Goal: Download file/media

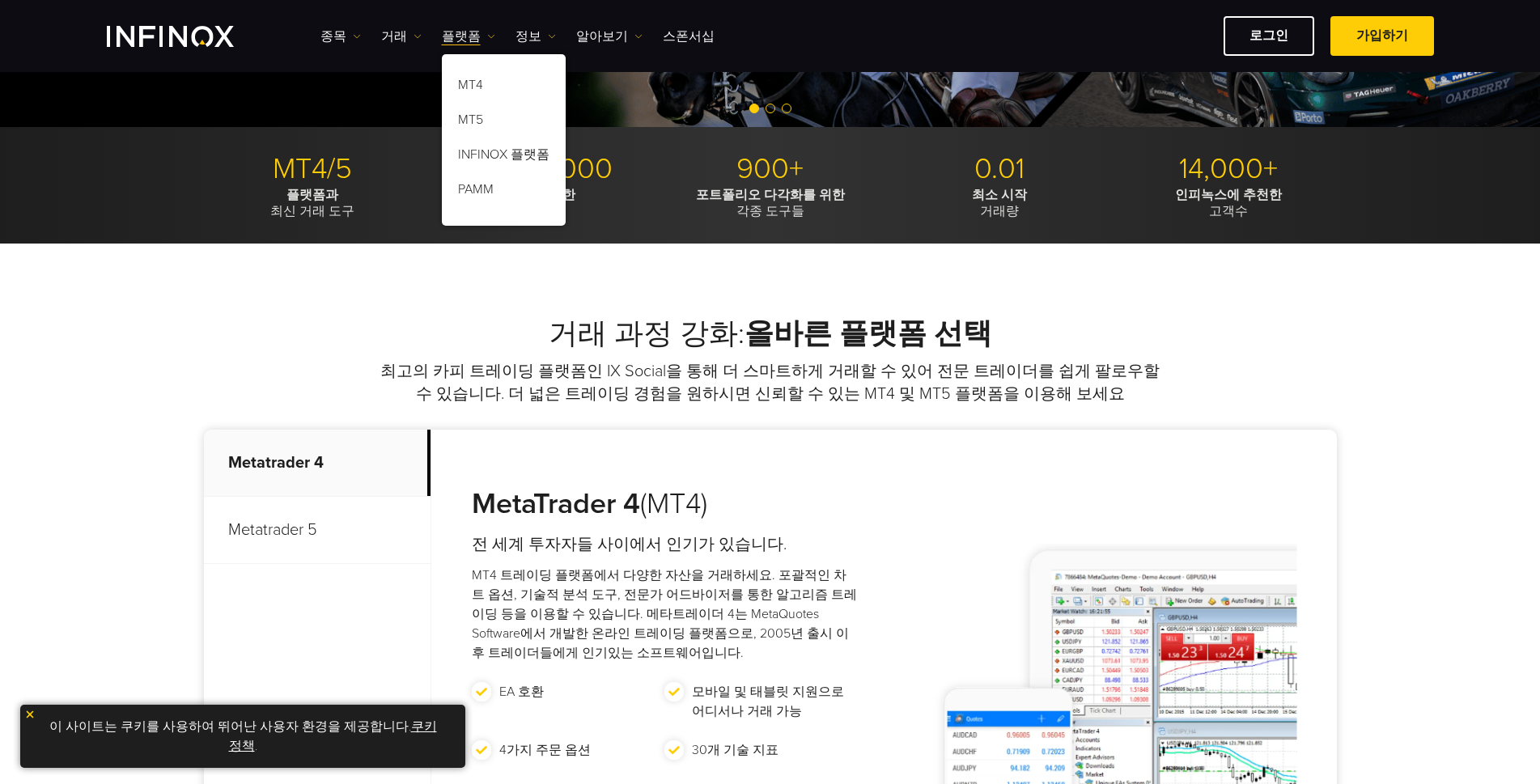
click at [296, 533] on p "Metatrader 5" at bounding box center [318, 531] width 227 height 67
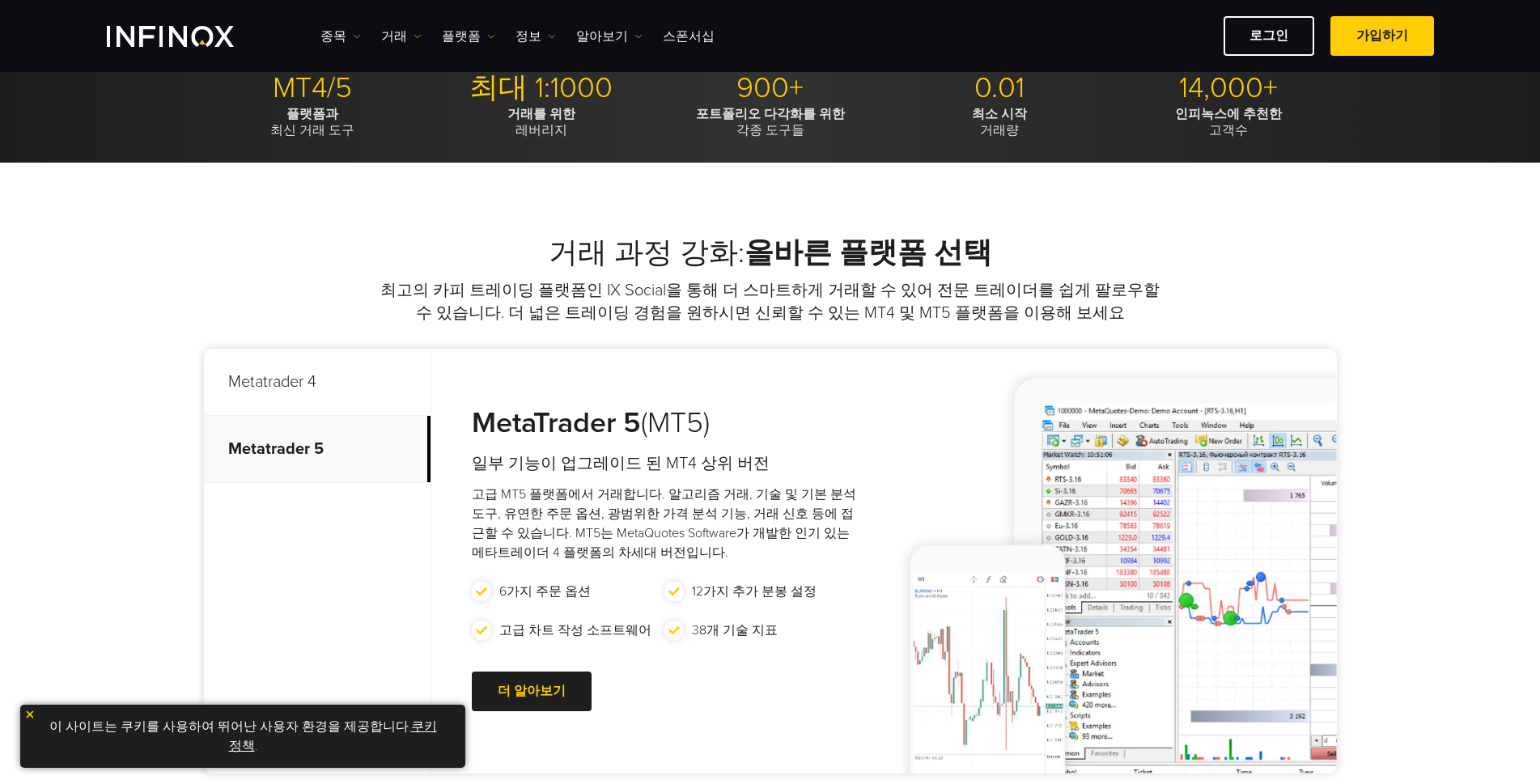
scroll to position [648, 0]
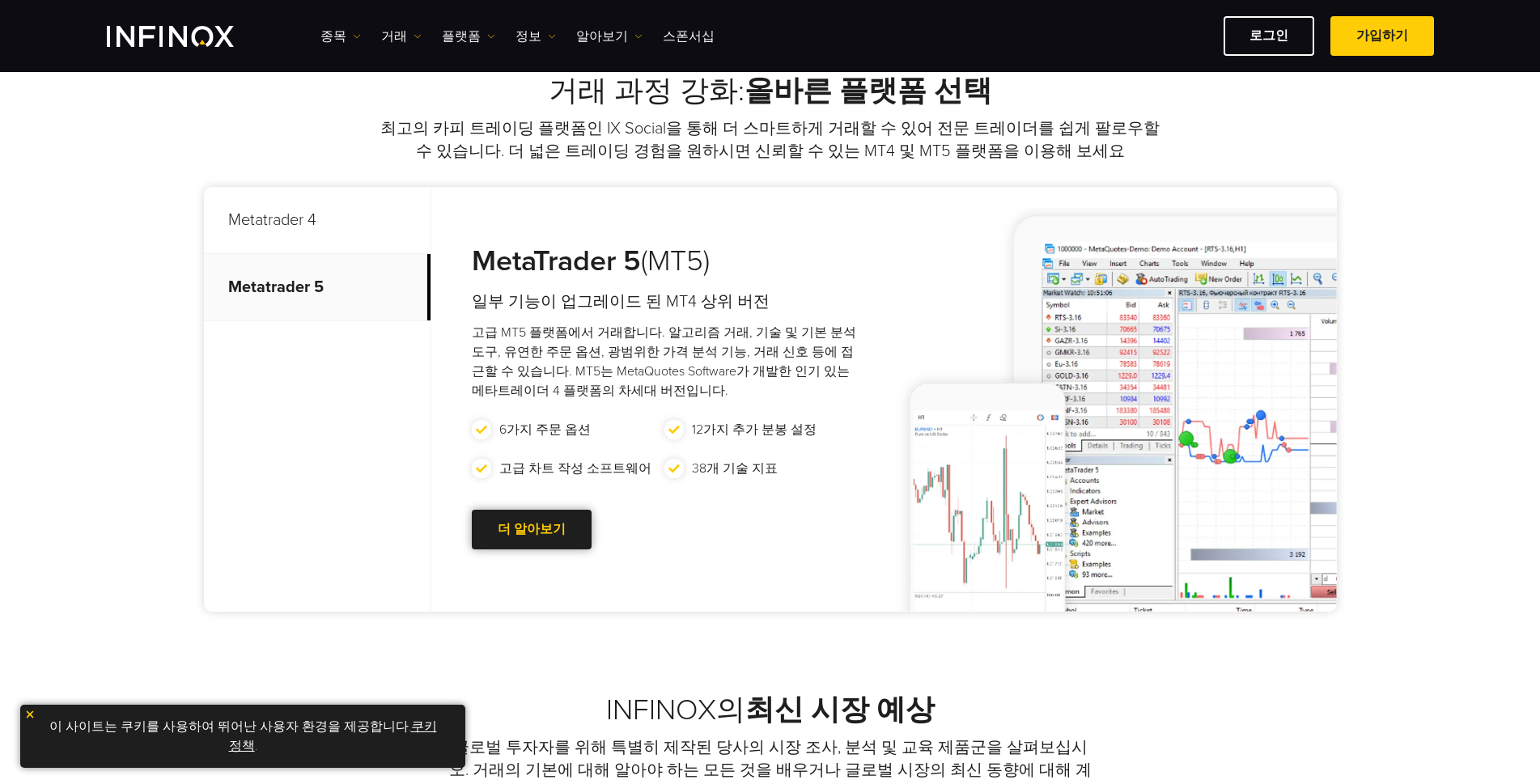
click at [533, 525] on link "더 알아보기 Go to new page" at bounding box center [532, 529] width 120 height 40
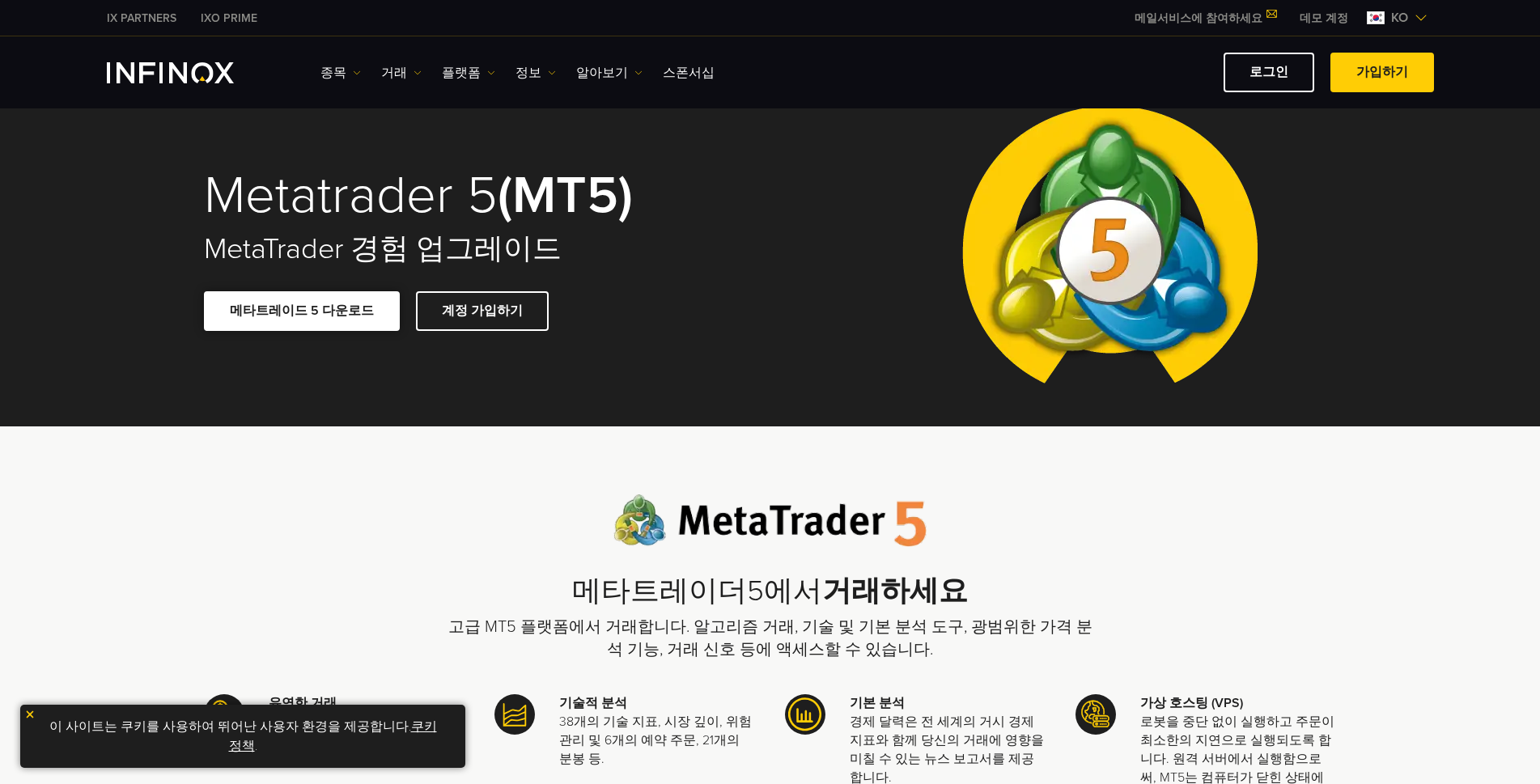
click at [345, 312] on link "메타트레이드 5 다운로드" at bounding box center [302, 311] width 196 height 40
